Goal: Transaction & Acquisition: Purchase product/service

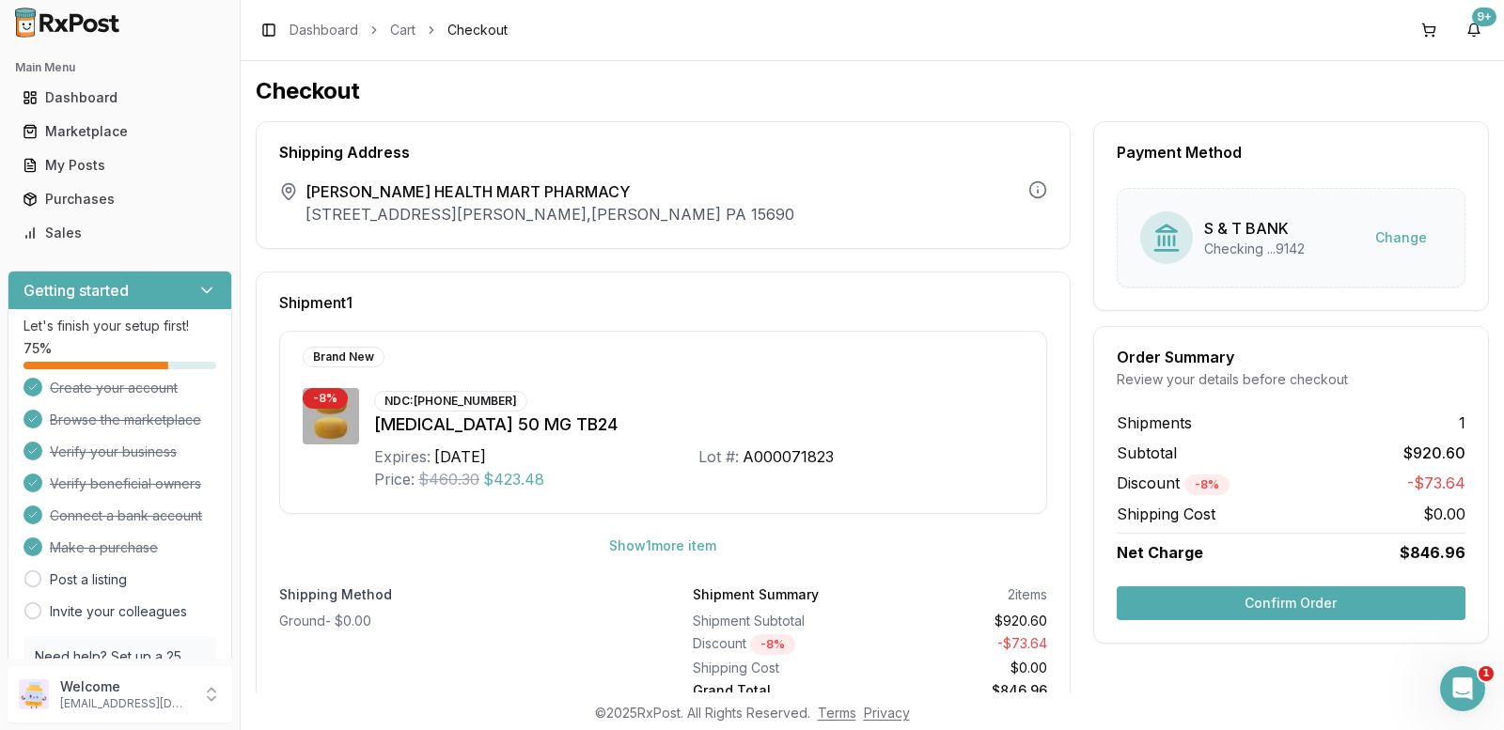
scroll to position [61, 0]
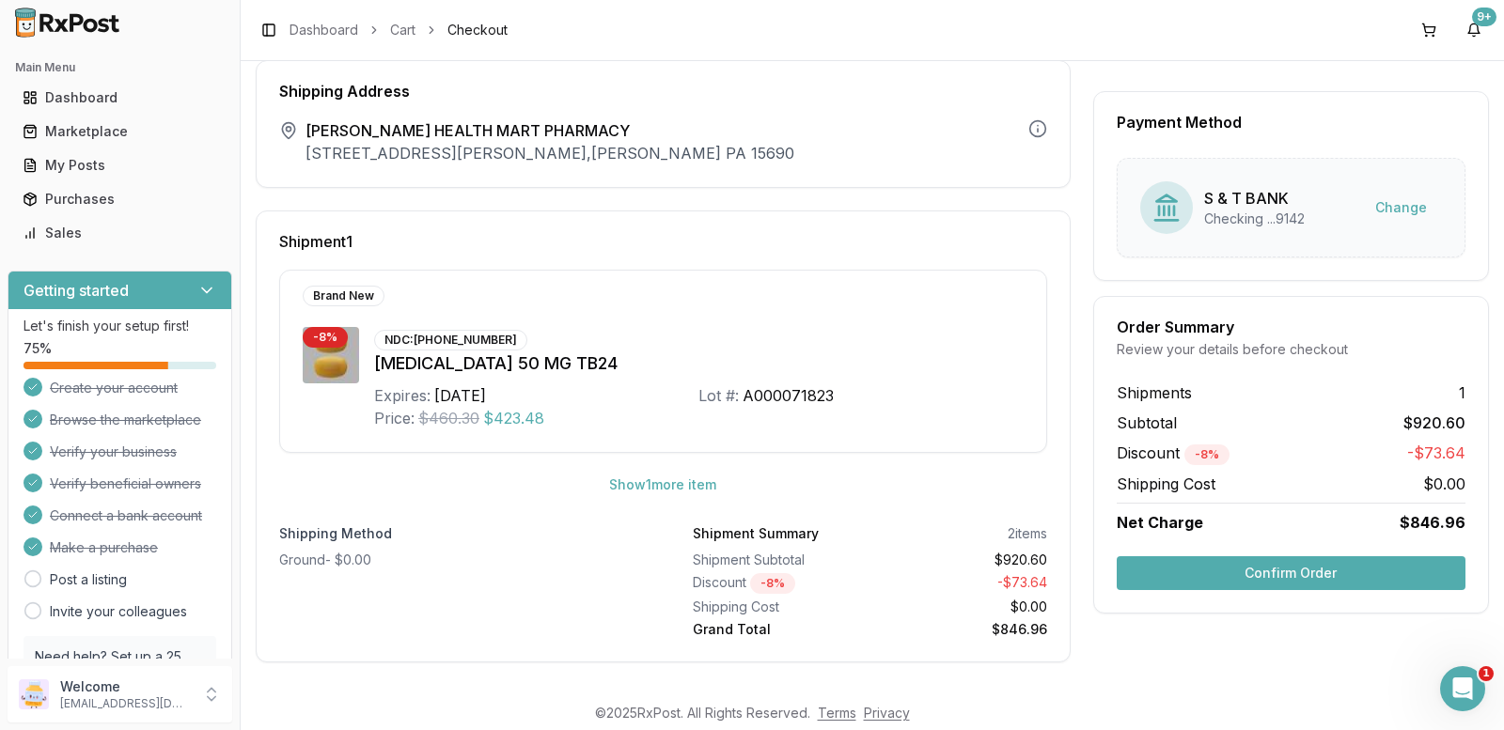
click at [1263, 582] on button "Confirm Order" at bounding box center [1291, 574] width 349 height 34
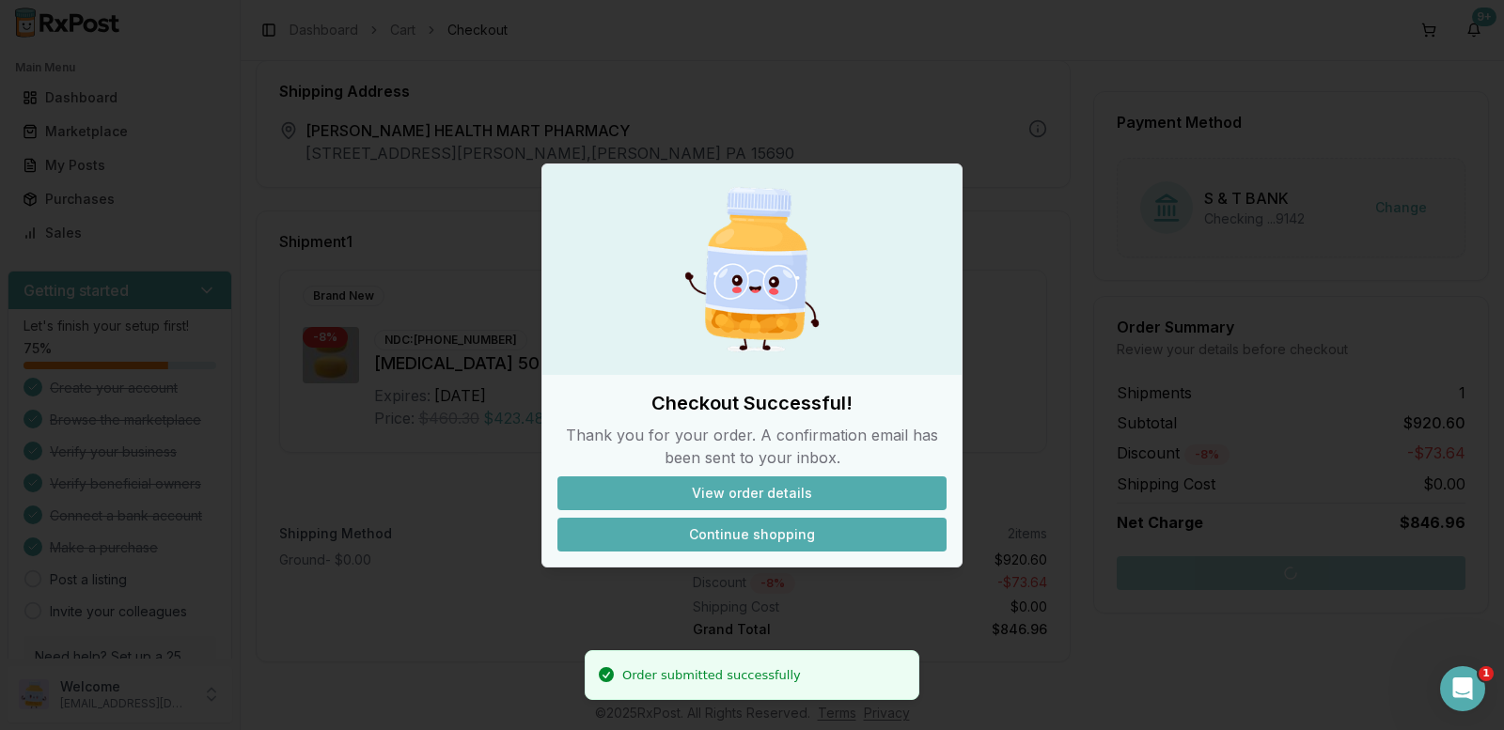
click at [793, 539] on button "Continue shopping" at bounding box center [752, 535] width 389 height 34
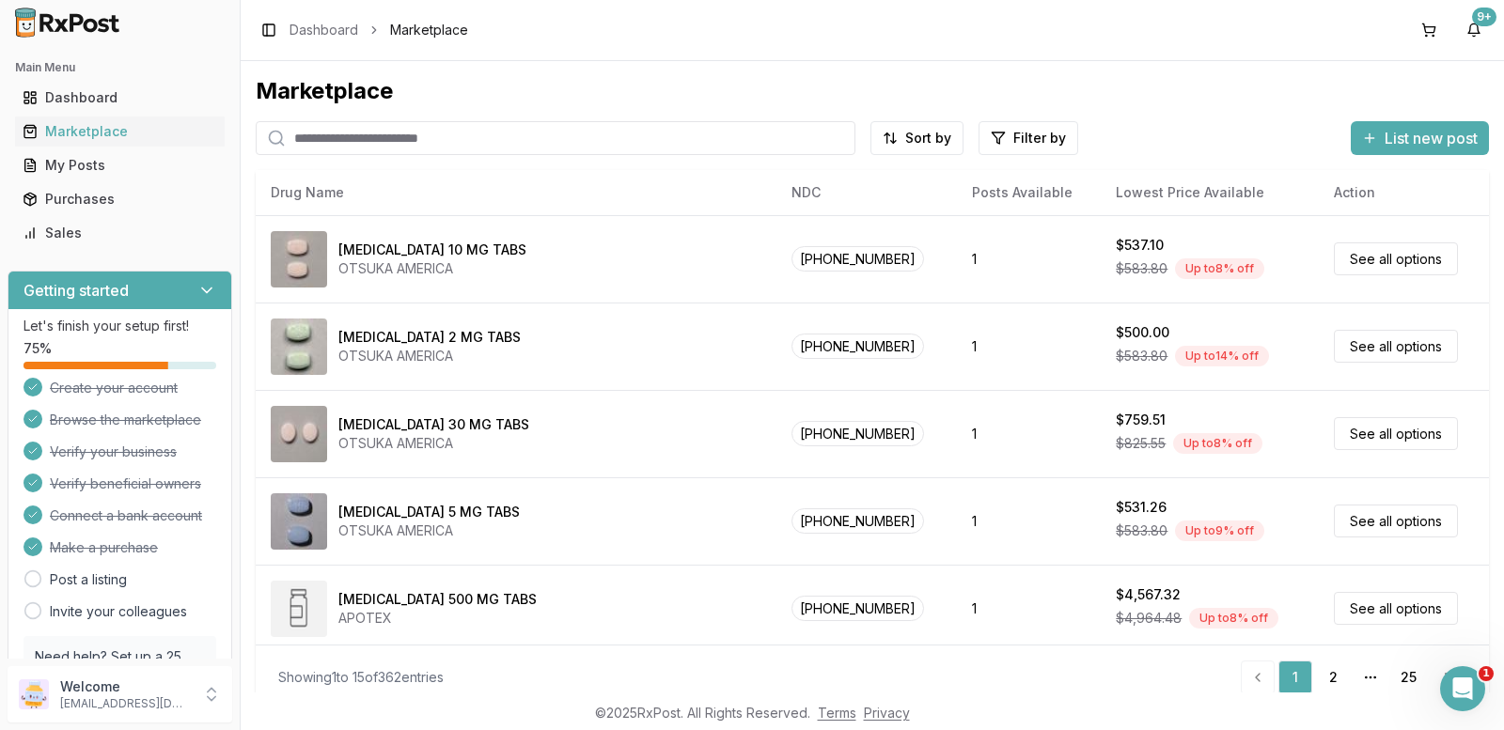
click at [353, 136] on input "search" at bounding box center [556, 138] width 600 height 34
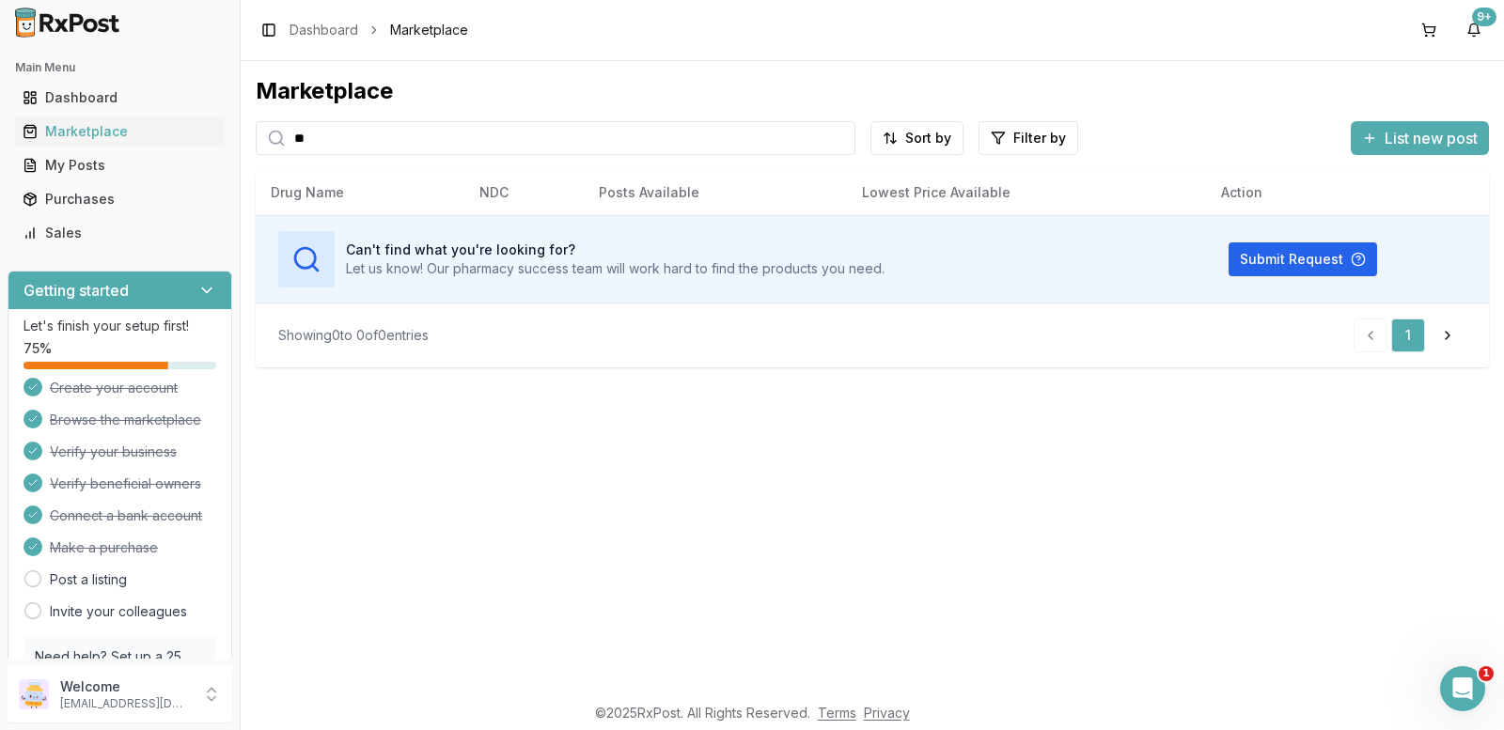
type input "*"
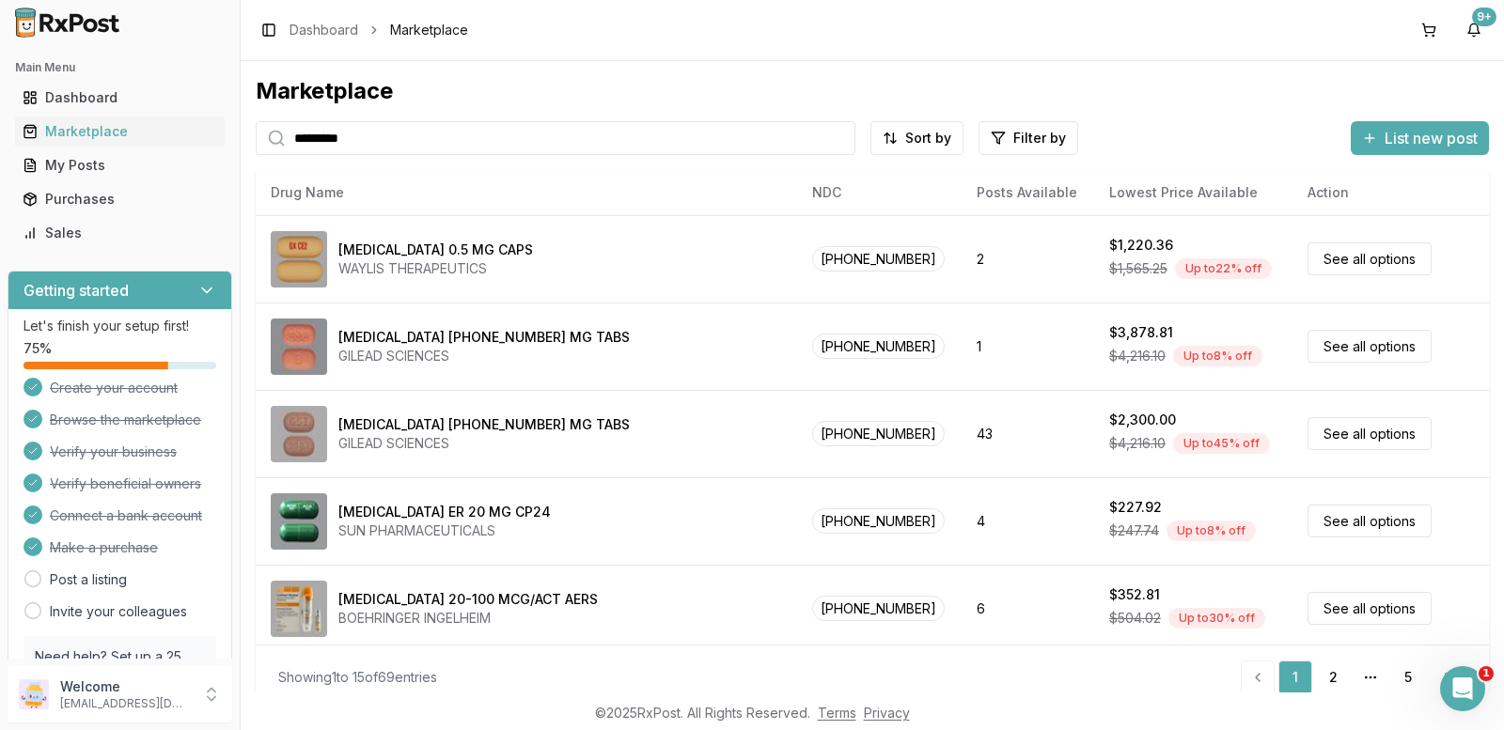
type input "*********"
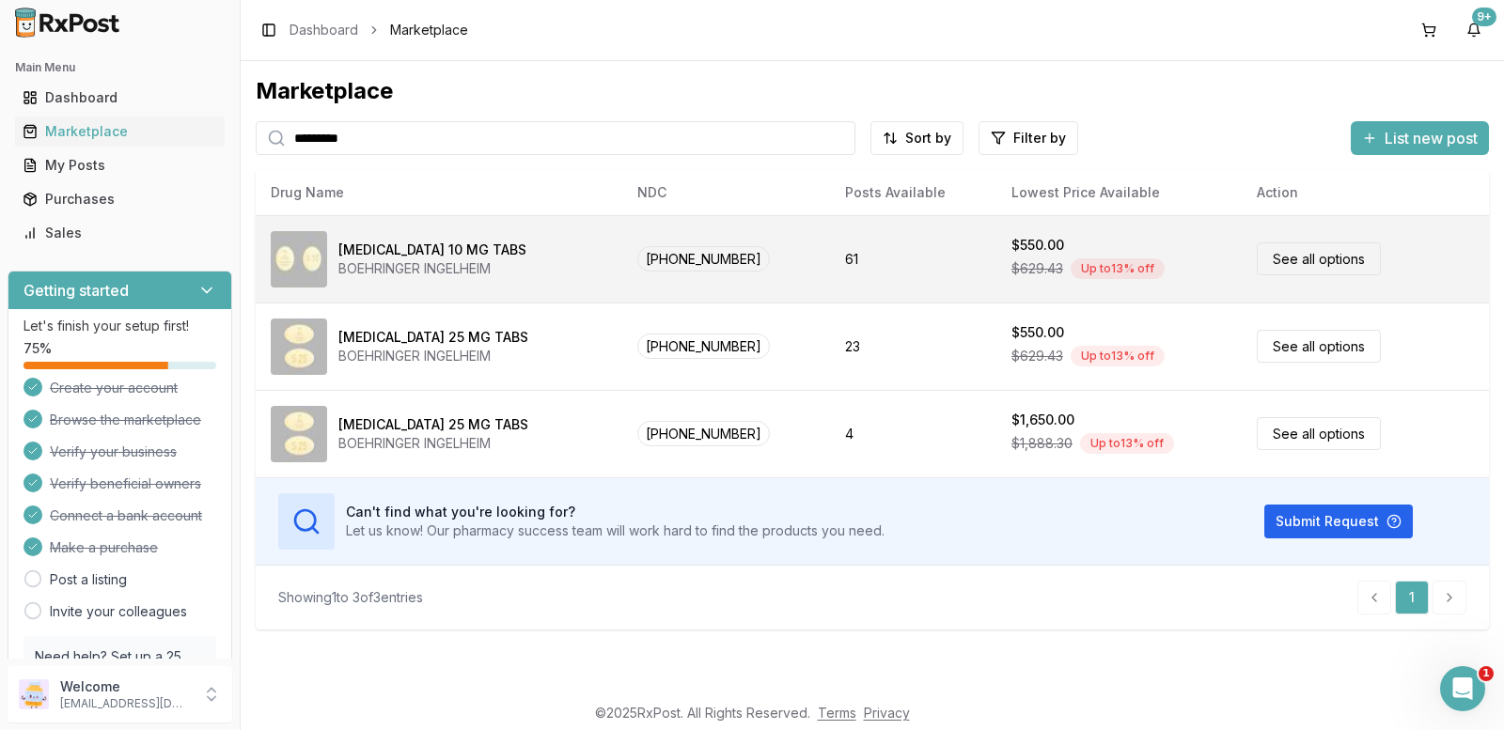
click at [1337, 262] on link "See all options" at bounding box center [1319, 259] width 124 height 33
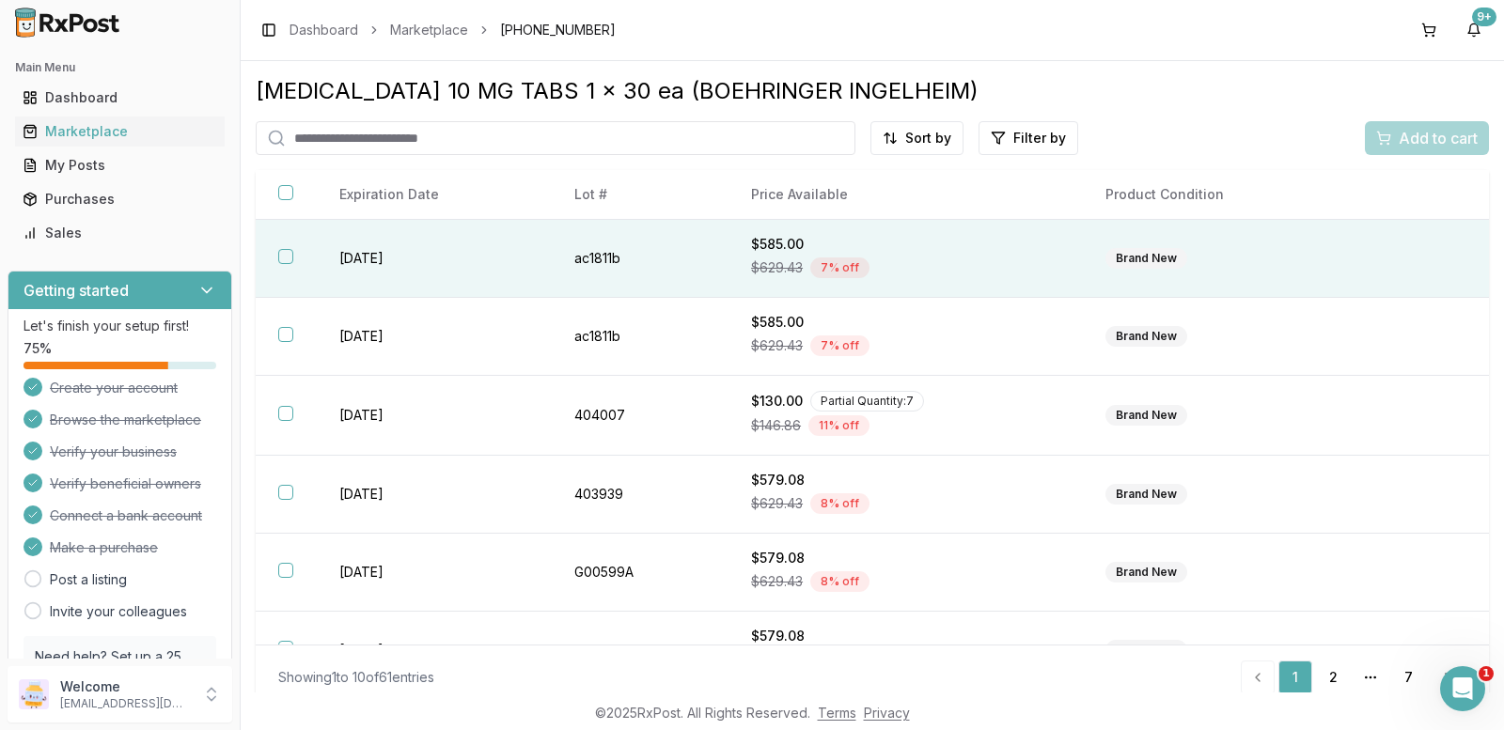
click at [288, 259] on button "button" at bounding box center [285, 256] width 15 height 15
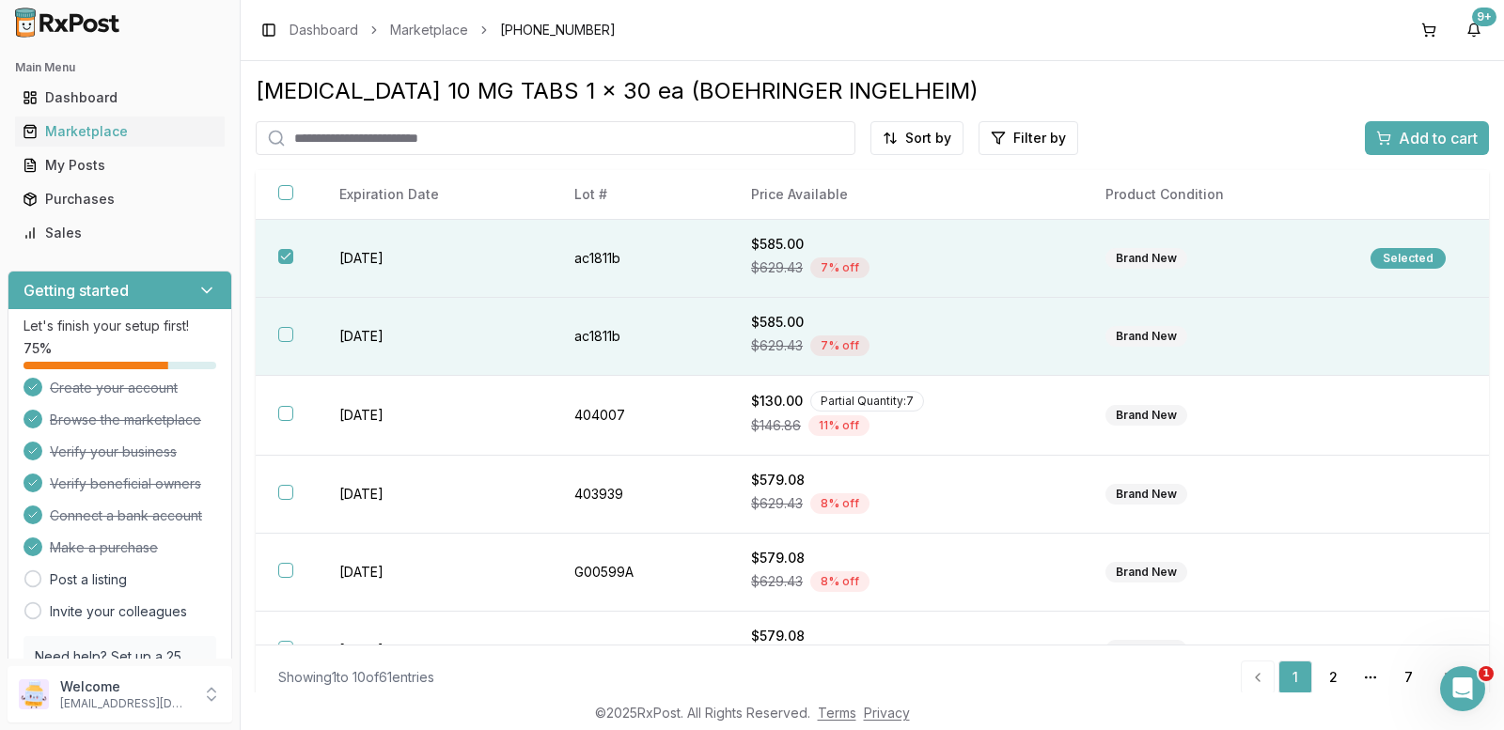
click at [277, 336] on th at bounding box center [286, 337] width 61 height 78
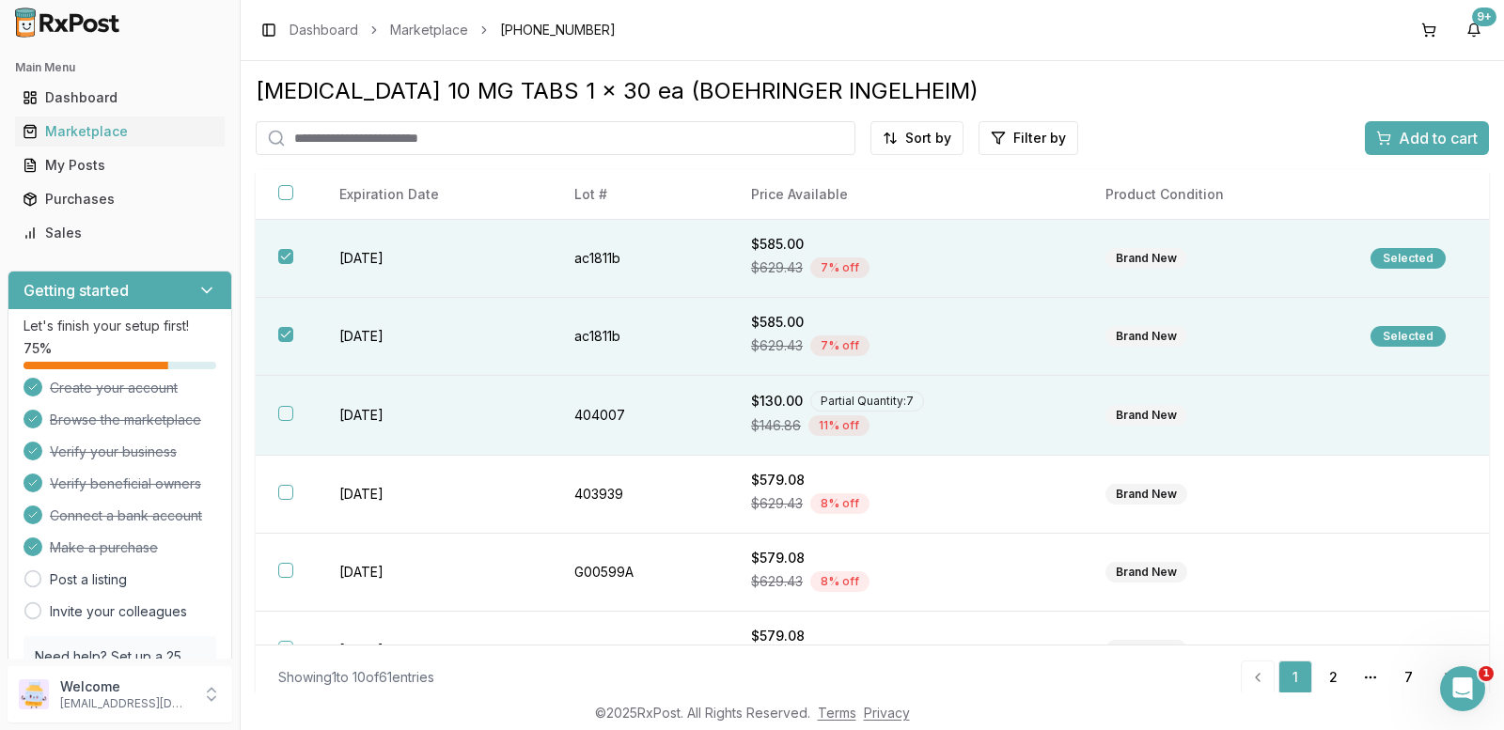
click at [283, 416] on button "button" at bounding box center [285, 413] width 15 height 15
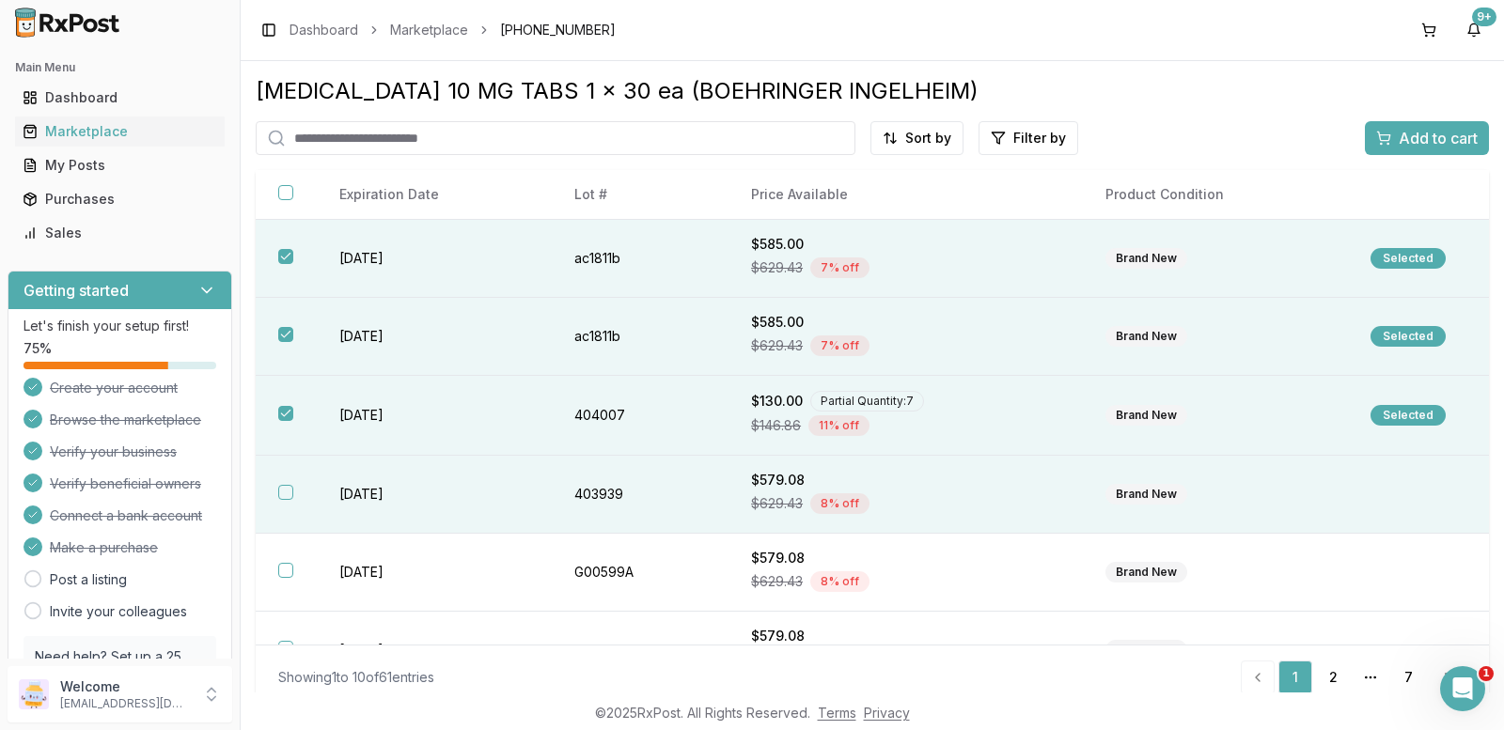
click at [281, 490] on button "button" at bounding box center [285, 492] width 15 height 15
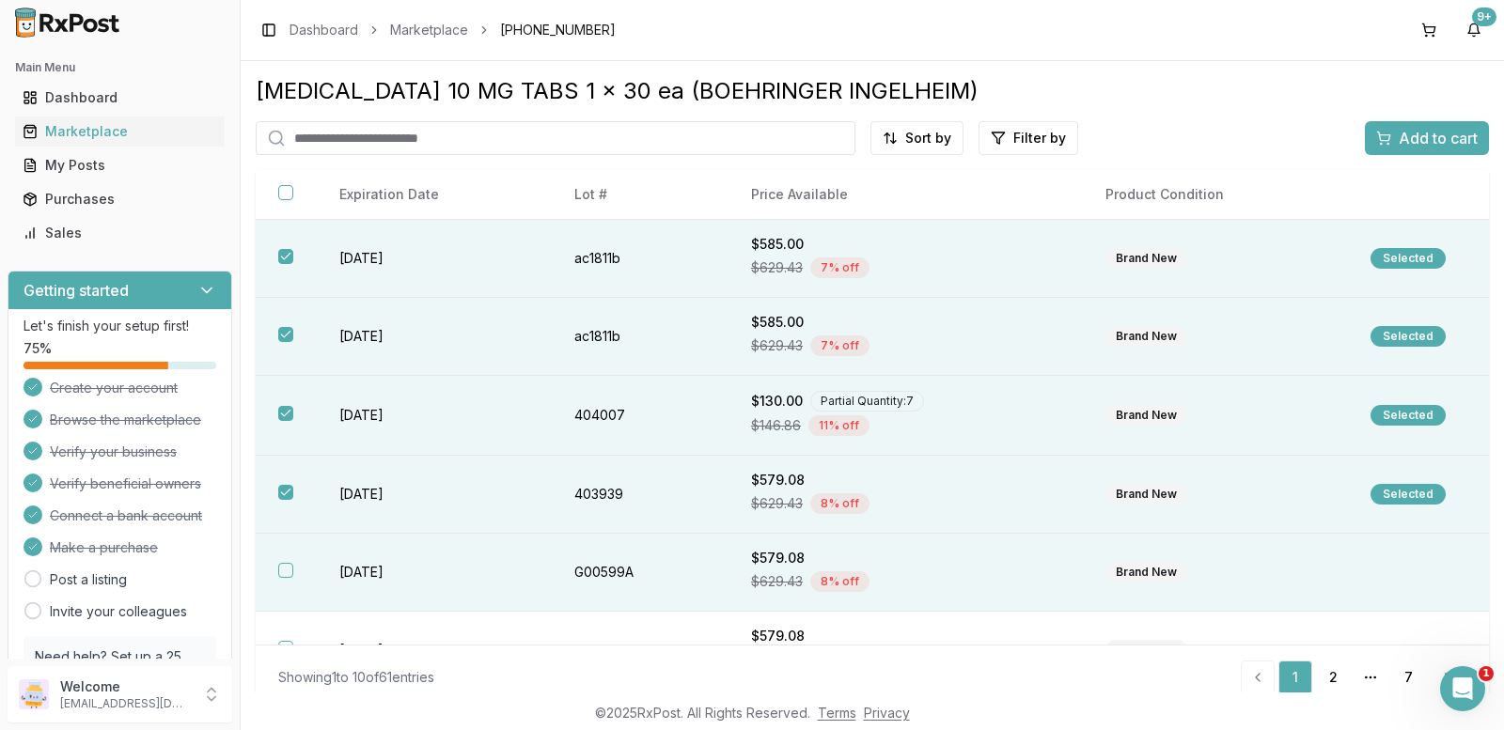
click at [287, 565] on button "button" at bounding box center [285, 570] width 15 height 15
click at [1416, 142] on span "Add to cart" at bounding box center [1438, 138] width 79 height 23
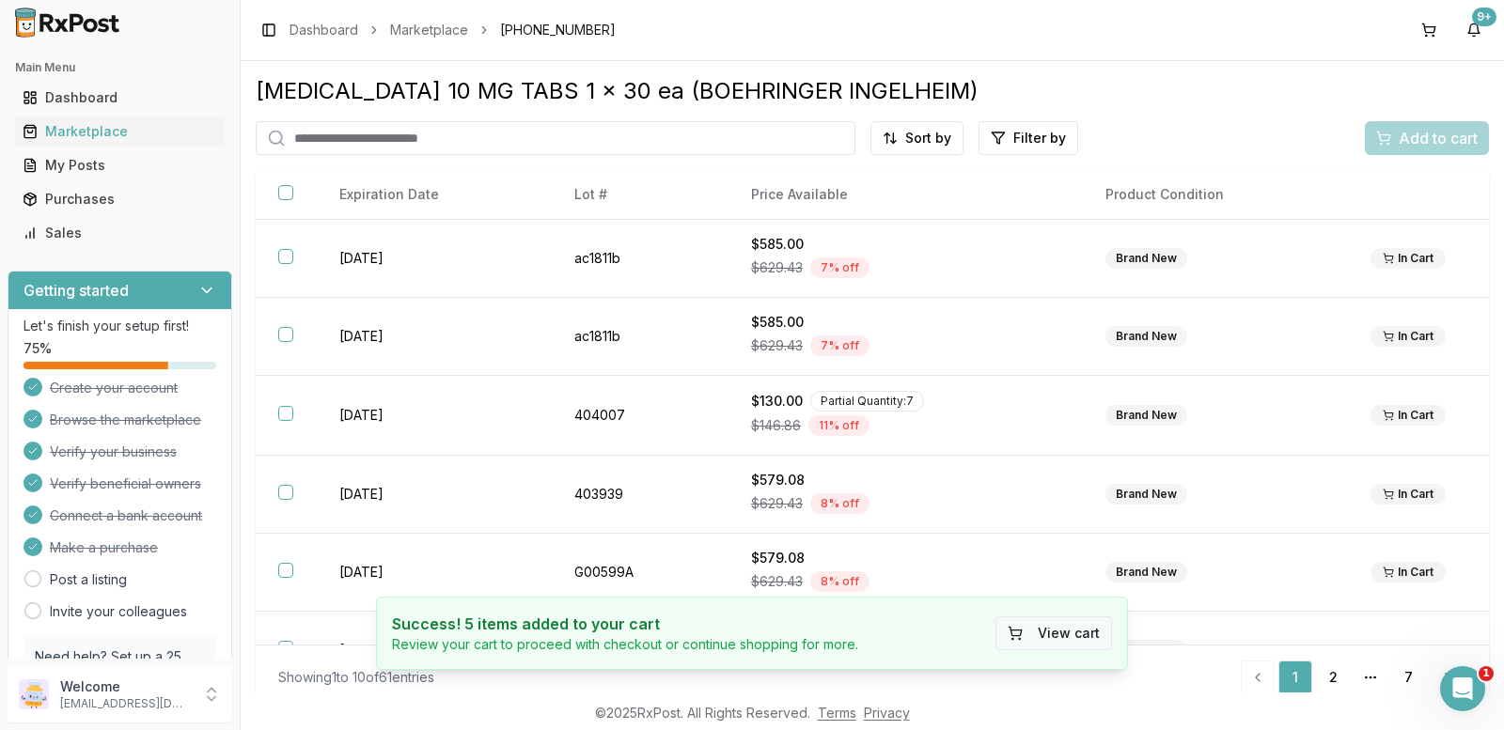
click at [1070, 631] on button "View cart" at bounding box center [1054, 634] width 117 height 34
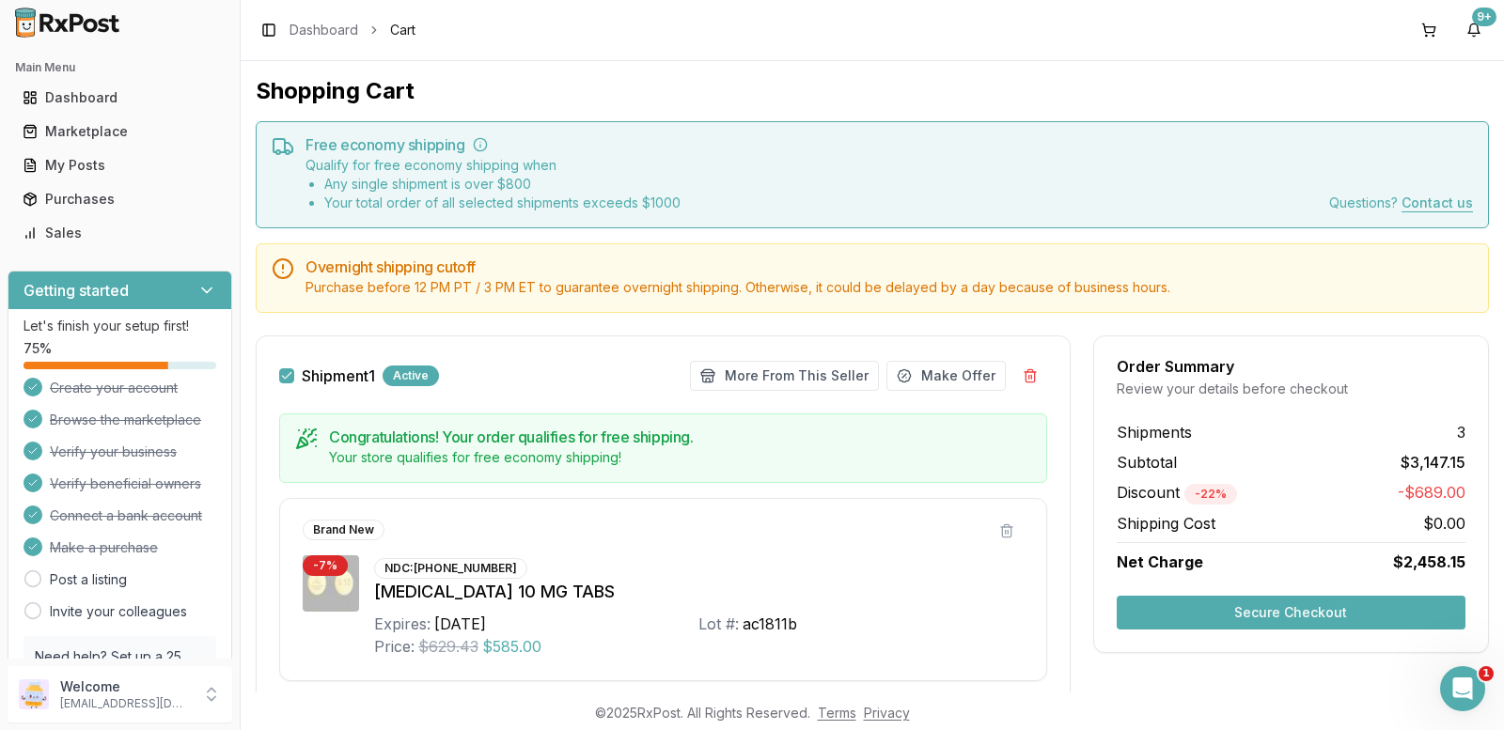
click at [1217, 617] on button "Secure Checkout" at bounding box center [1291, 613] width 349 height 34
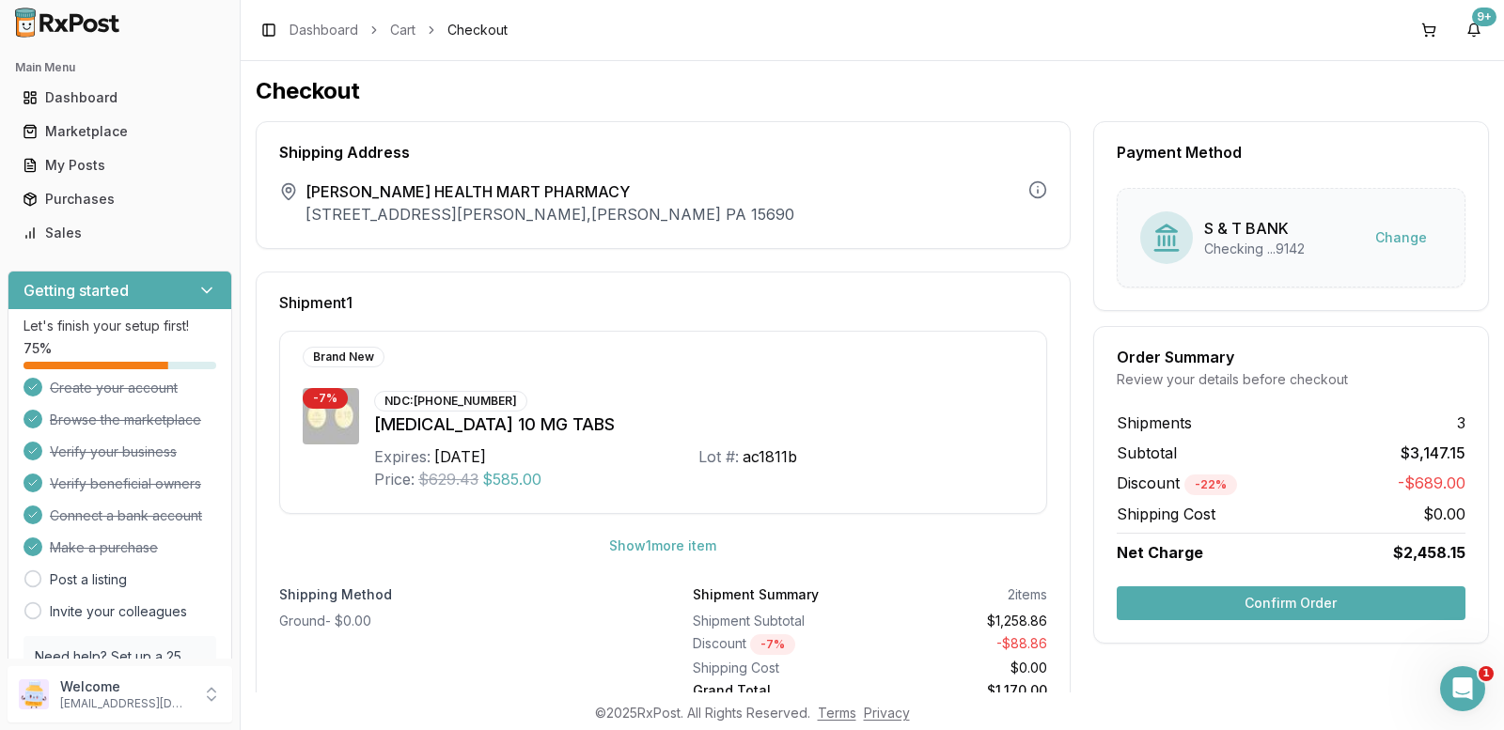
click at [1217, 609] on button "Confirm Order" at bounding box center [1291, 604] width 349 height 34
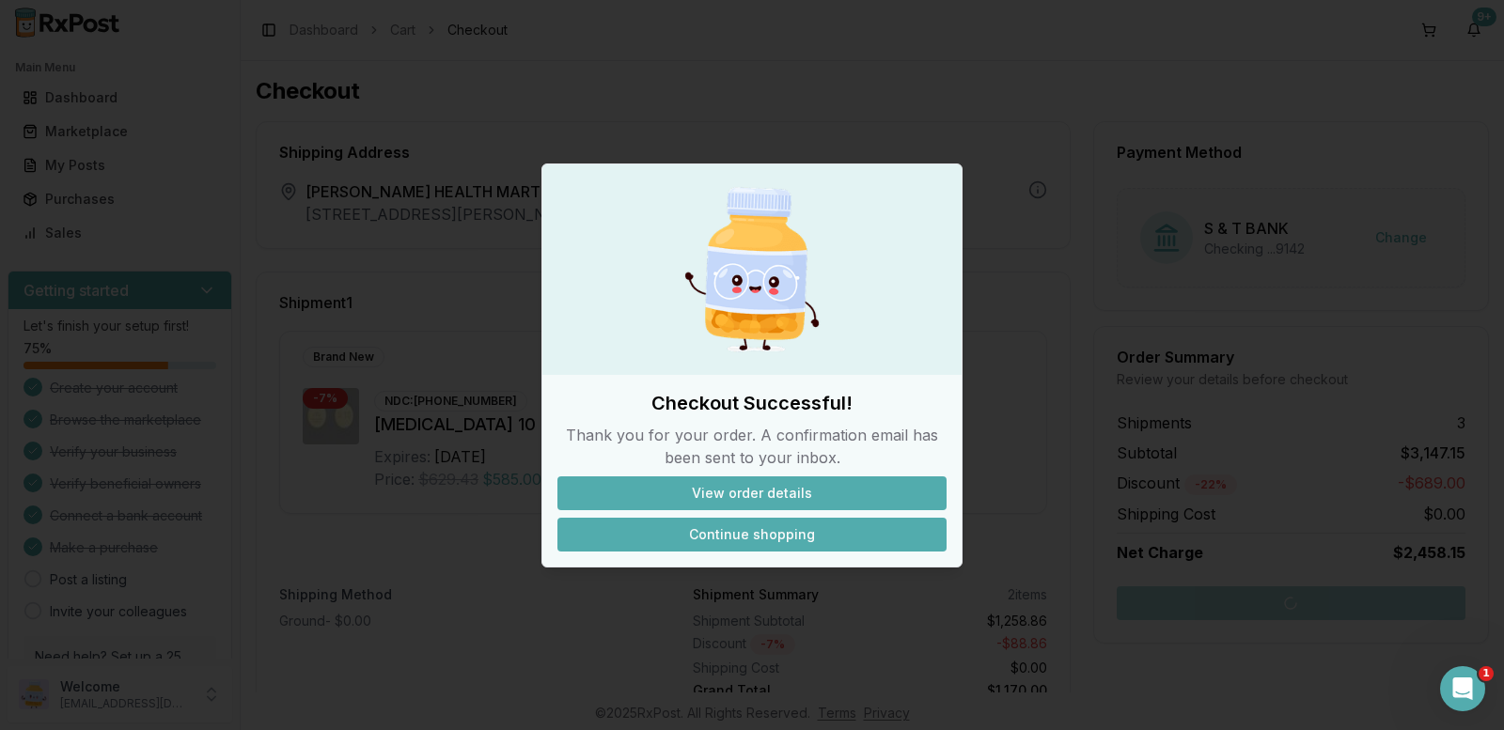
click at [743, 527] on button "Continue shopping" at bounding box center [752, 535] width 389 height 34
